Goal: Task Accomplishment & Management: Use online tool/utility

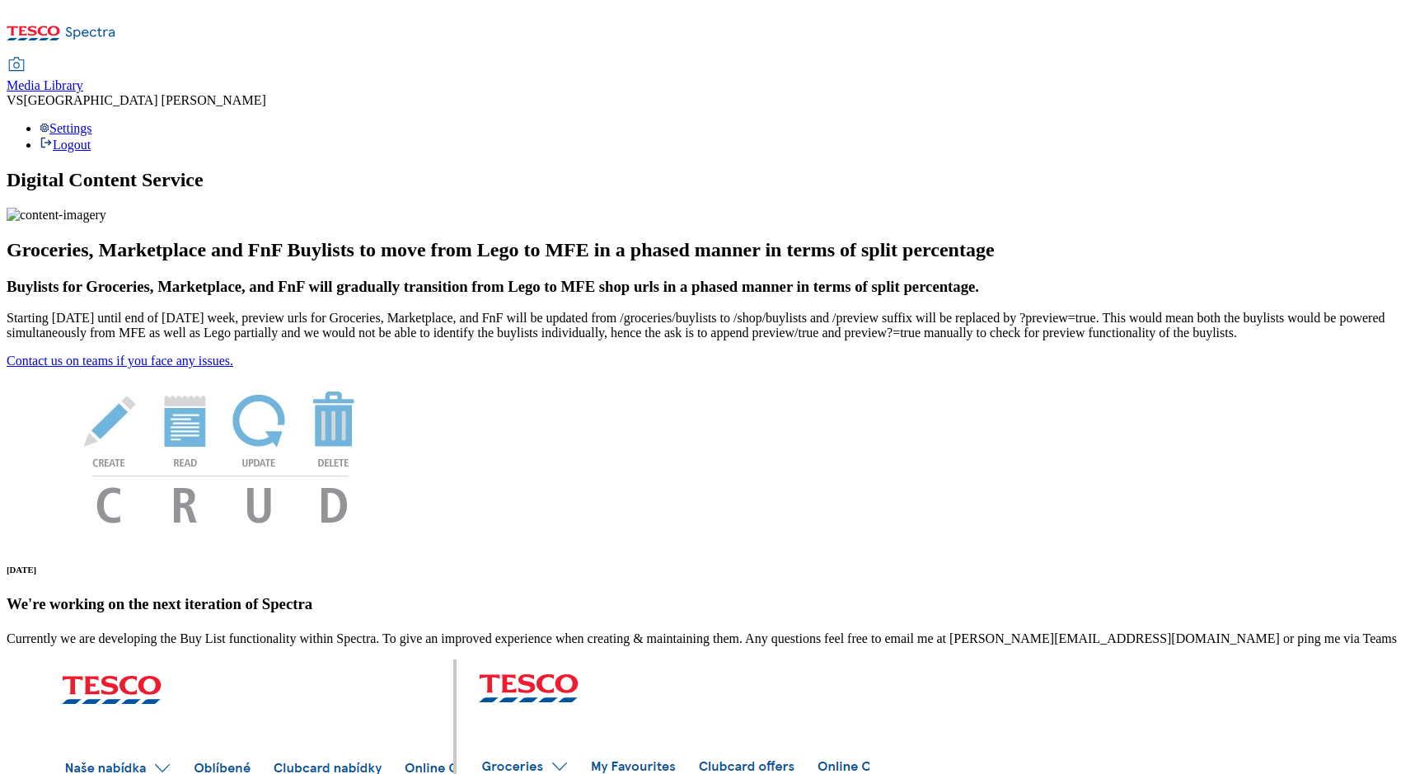
click at [83, 78] on span "Media Library" at bounding box center [45, 85] width 77 height 14
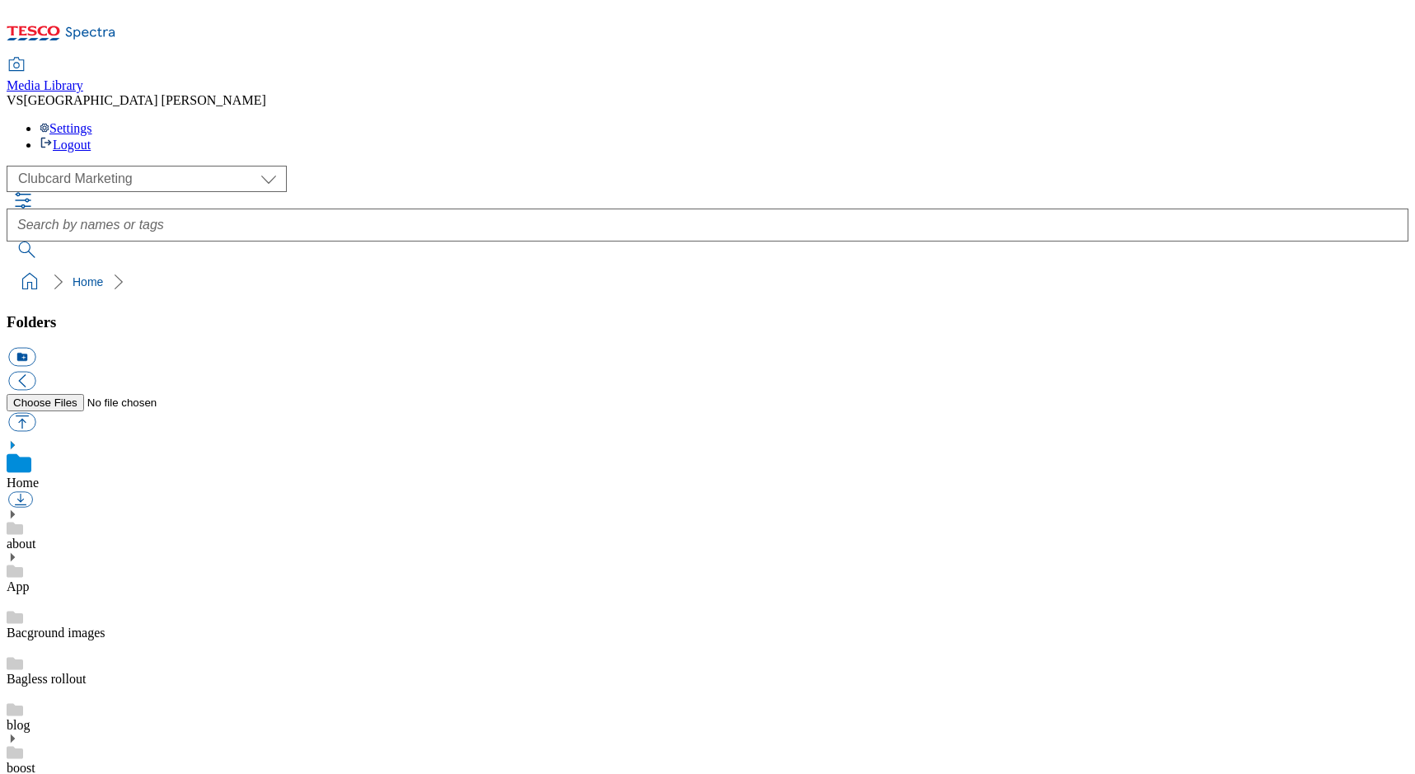
scroll to position [639, 0]
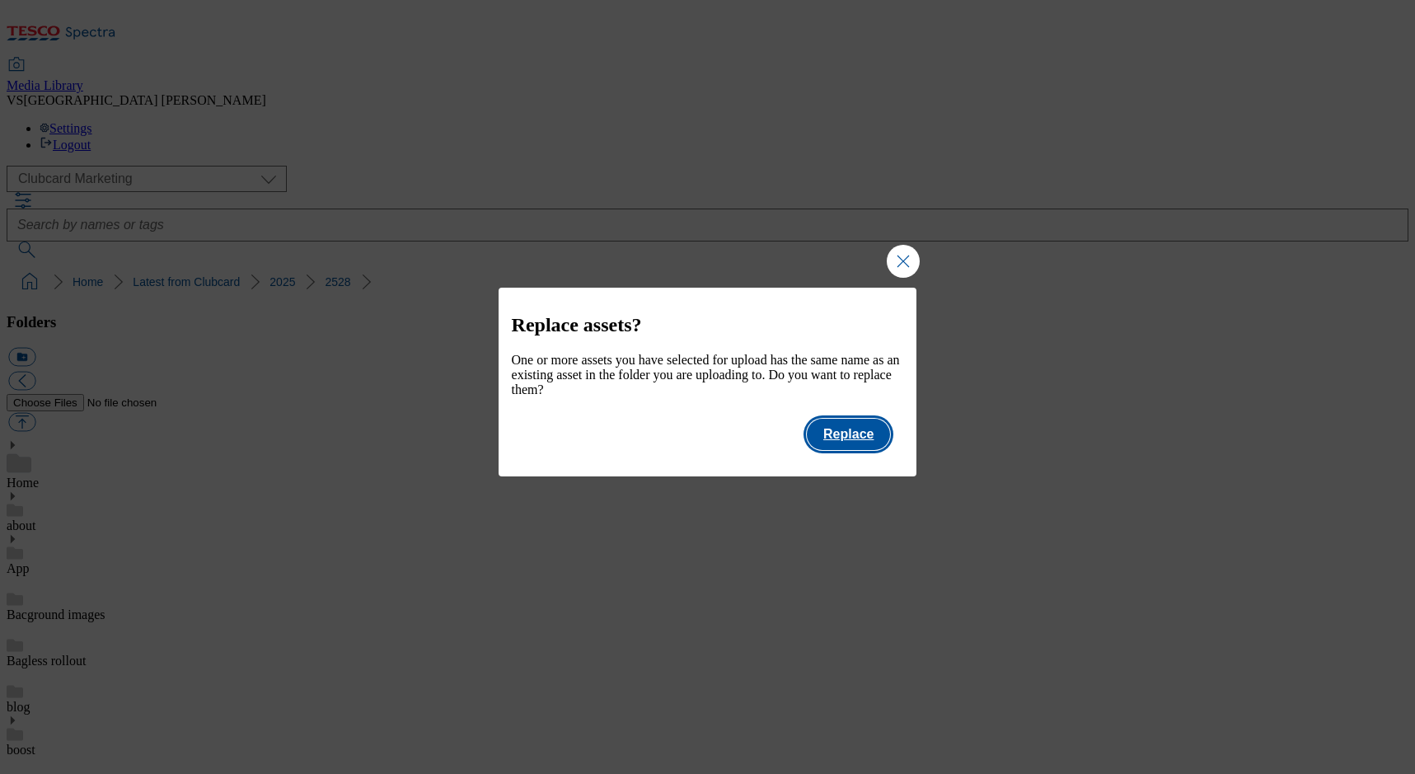
click at [845, 433] on button "Replace" at bounding box center [848, 434] width 83 height 31
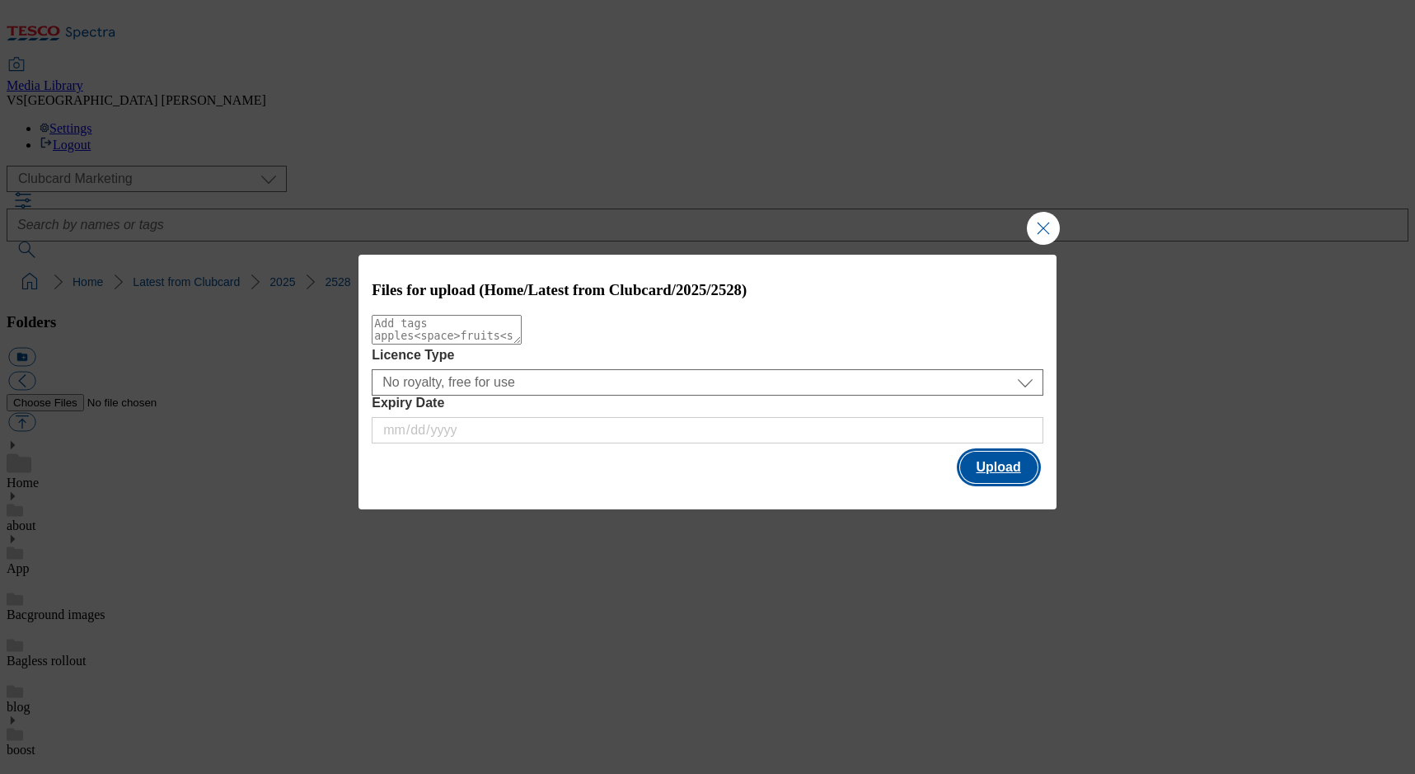
click at [1003, 471] on button "Upload" at bounding box center [998, 467] width 77 height 31
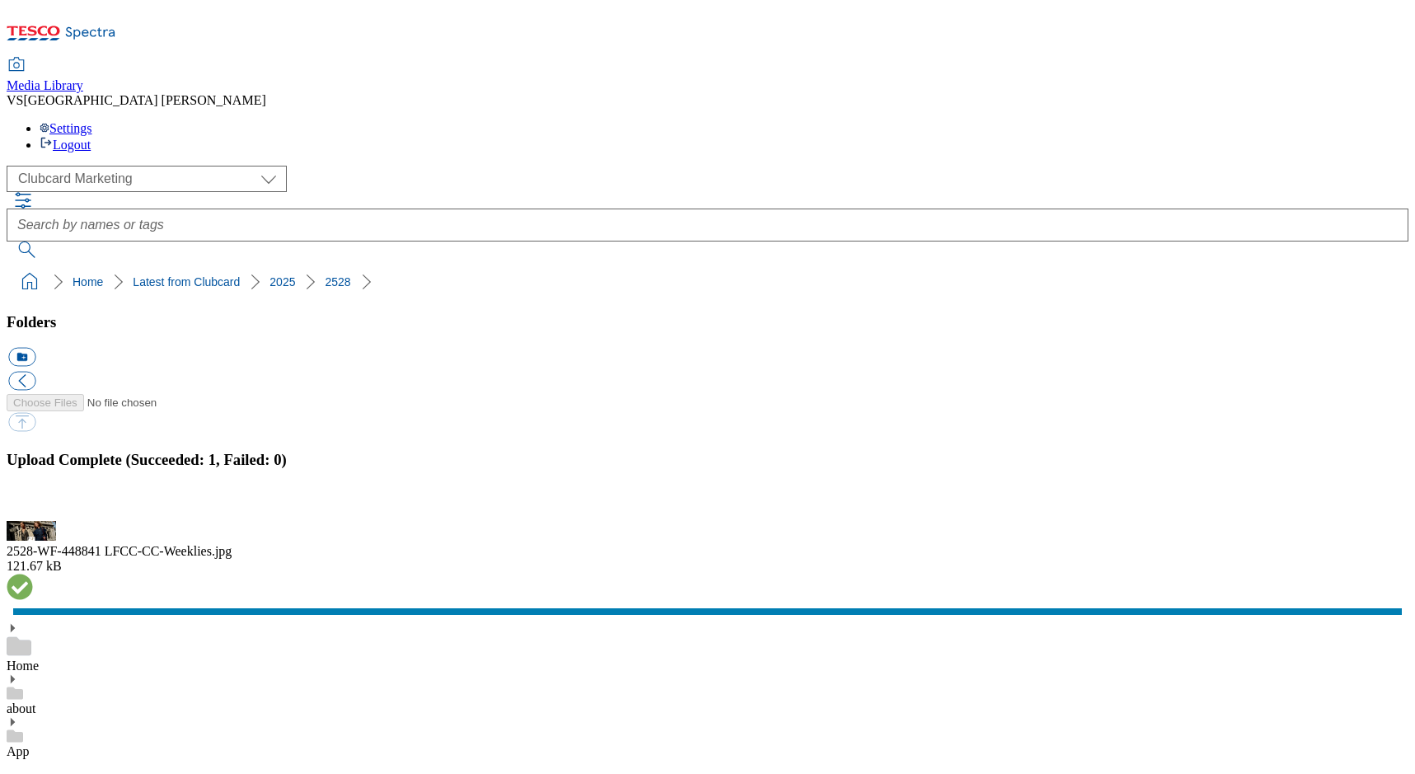
click at [1223, 612] on div "2528-WF-448841 LFCC-CC-Weeklies.jpg 121.67 kB" at bounding box center [708, 569] width 1402 height 97
click at [33, 504] on button "button" at bounding box center [20, 512] width 25 height 16
